Goal: Information Seeking & Learning: Learn about a topic

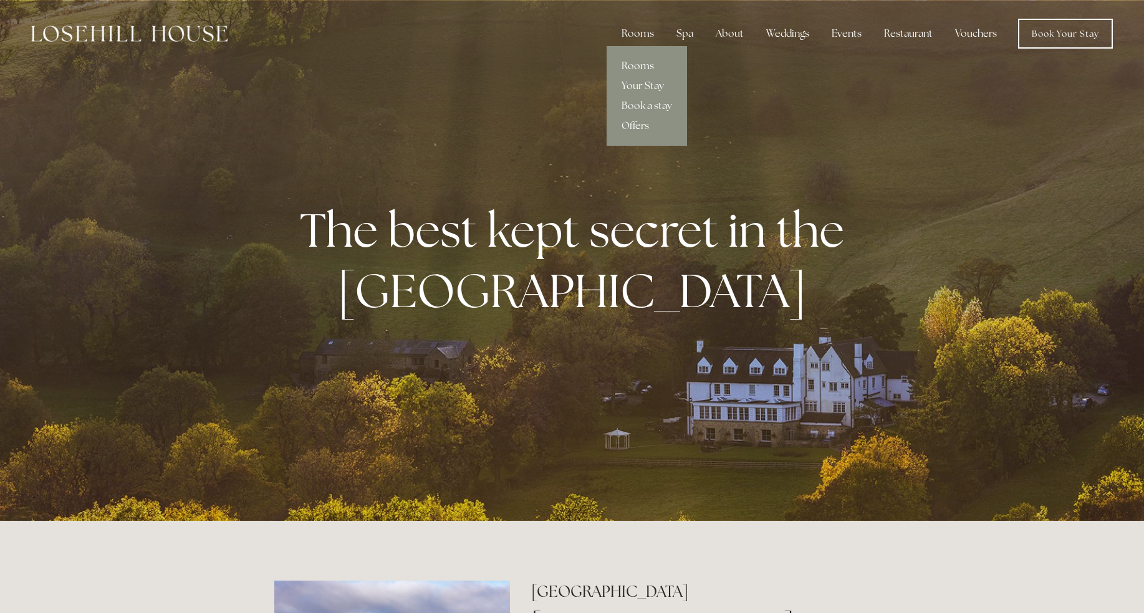
click at [640, 62] on link "Rooms" at bounding box center [646, 66] width 80 height 20
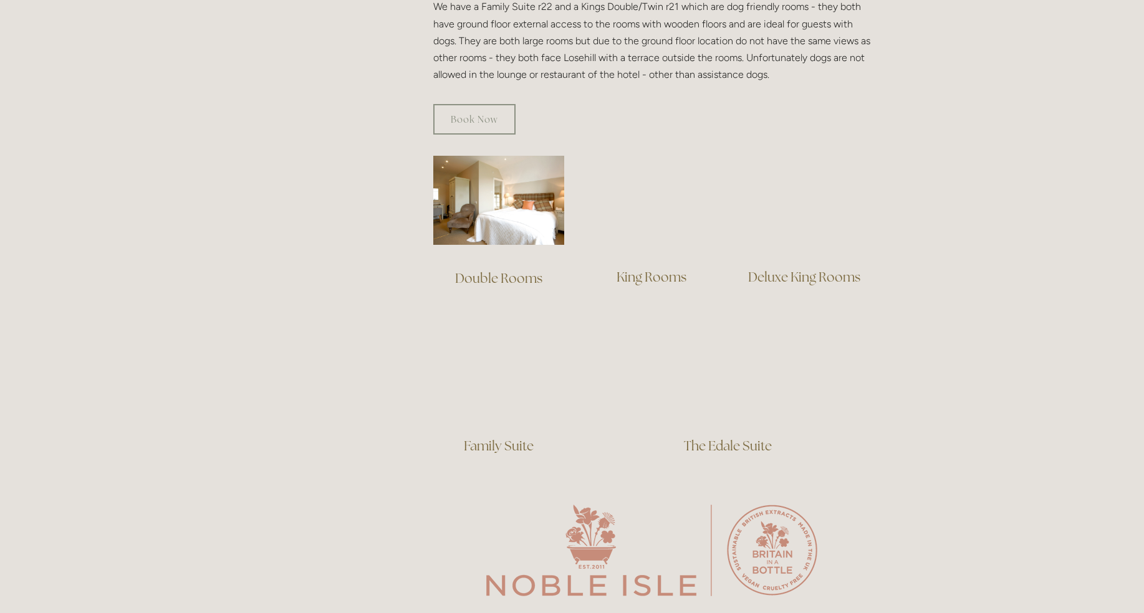
scroll to position [762, 0]
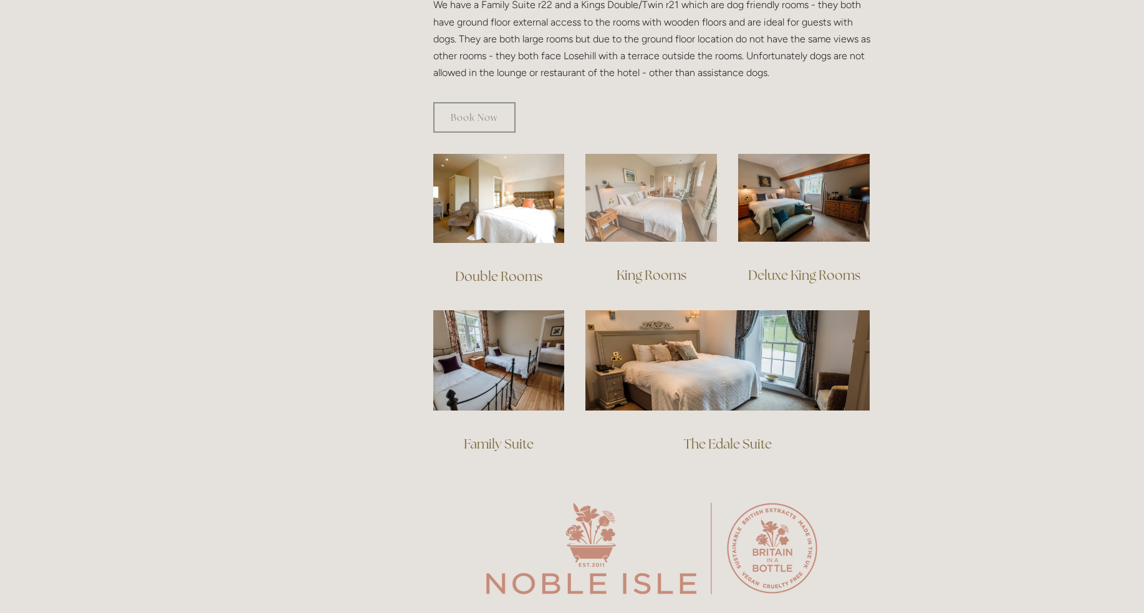
click at [663, 189] on img at bounding box center [651, 198] width 132 height 88
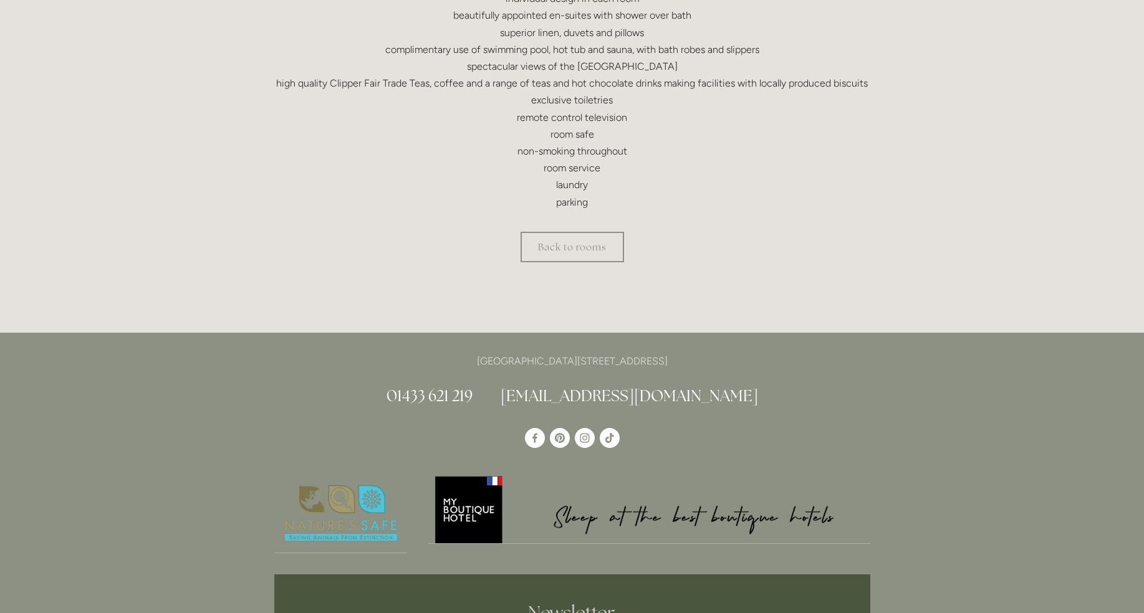
scroll to position [460, 0]
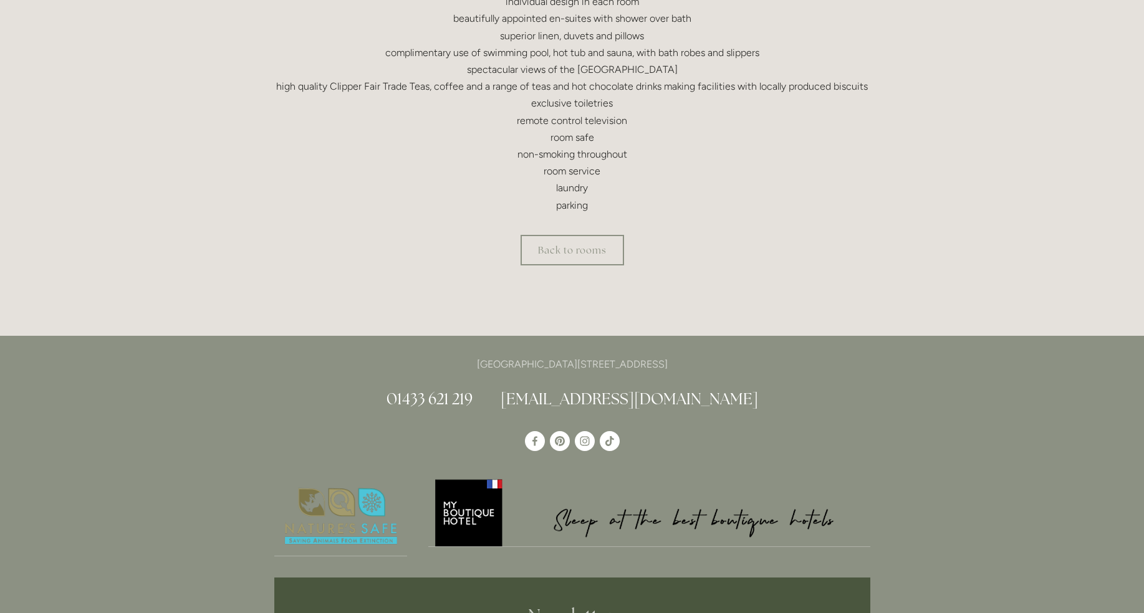
click at [571, 247] on html "Rooms Rooms Your Stay Book a stay Offers Spa Spa About" at bounding box center [572, 310] width 1144 height 1540
click at [571, 247] on link "Back to rooms" at bounding box center [571, 250] width 103 height 31
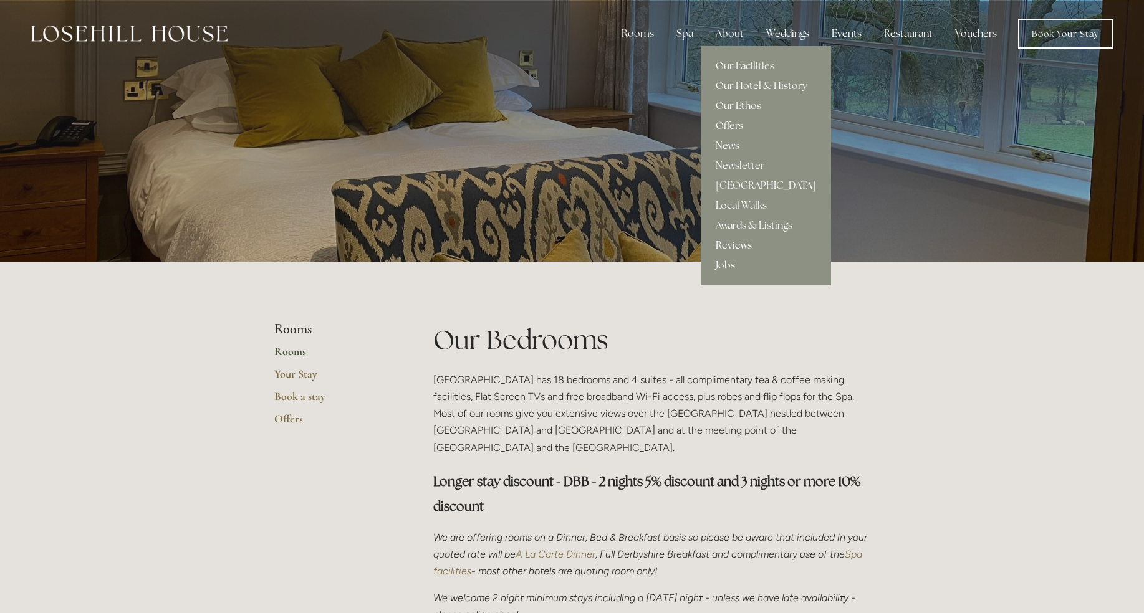
click at [736, 246] on link "Reviews" at bounding box center [766, 246] width 130 height 20
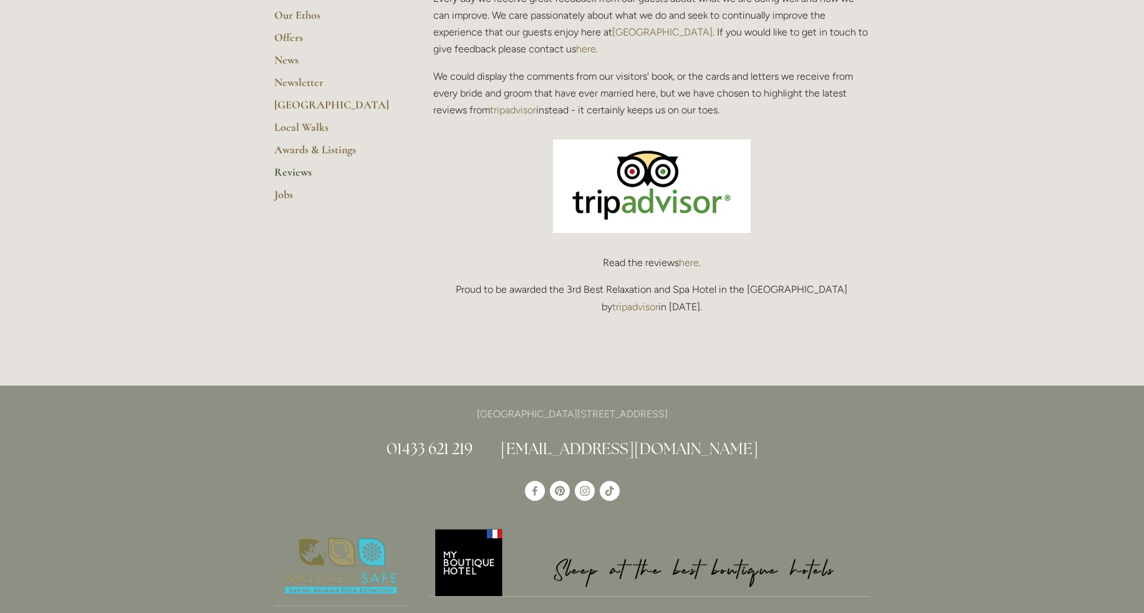
scroll to position [385, 0]
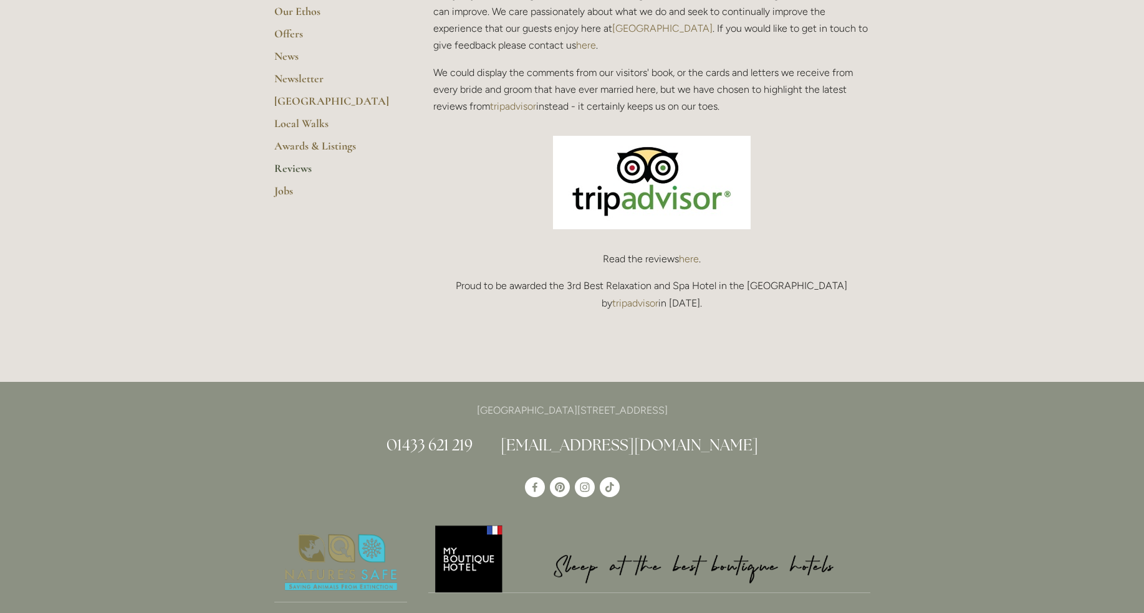
click at [689, 256] on link "here" at bounding box center [689, 259] width 20 height 12
